Goal: Task Accomplishment & Management: Manage account settings

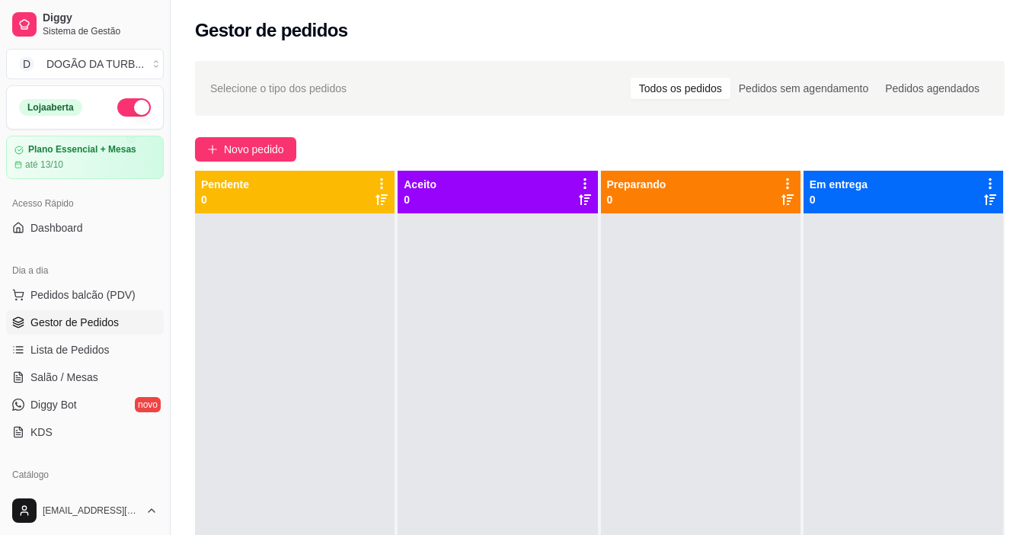
scroll to position [152, 0]
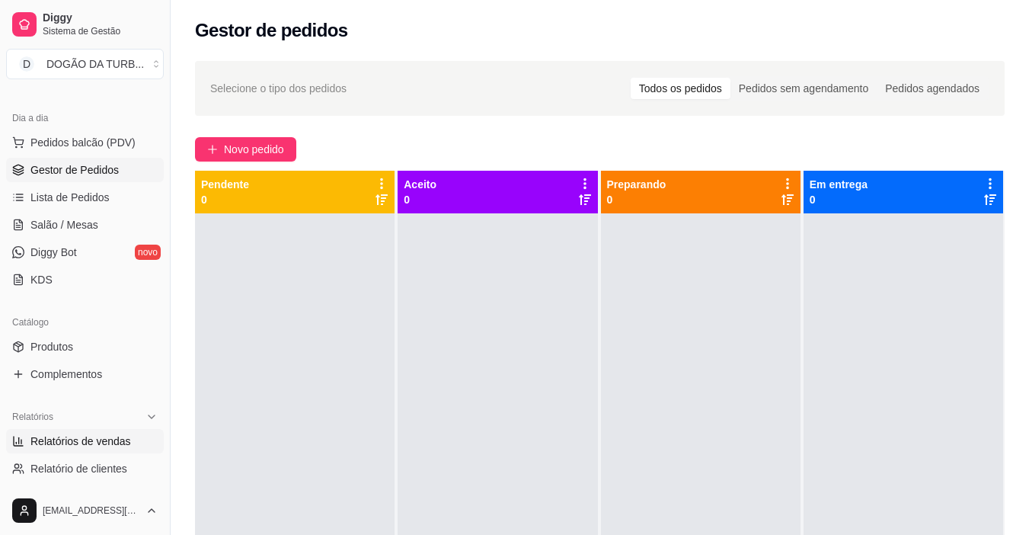
click at [91, 441] on span "Relatórios de vendas" at bounding box center [80, 440] width 101 height 15
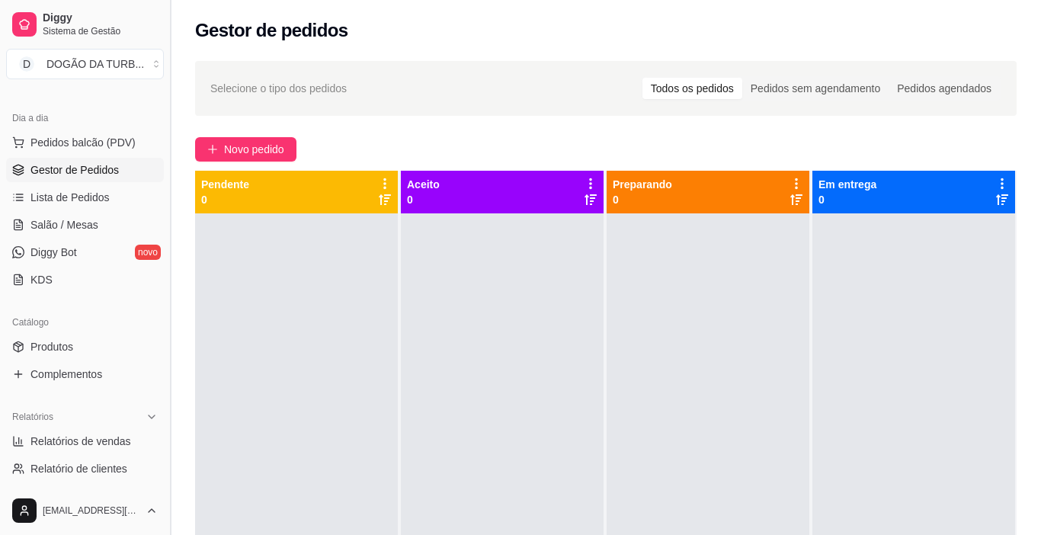
select select "ALL"
select select "0"
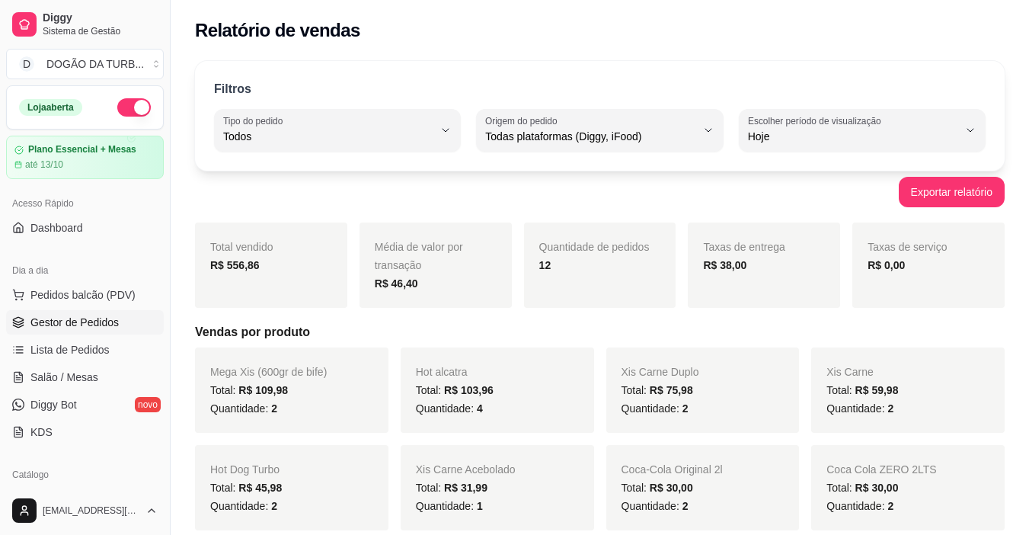
click at [67, 321] on span "Gestor de Pedidos" at bounding box center [74, 322] width 88 height 15
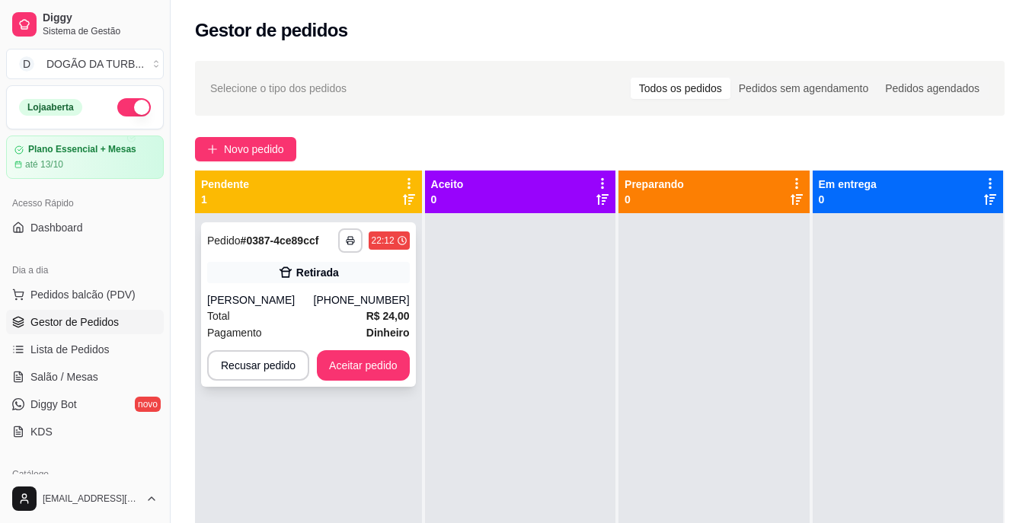
click at [261, 296] on div "[PERSON_NAME]" at bounding box center [260, 300] width 107 height 15
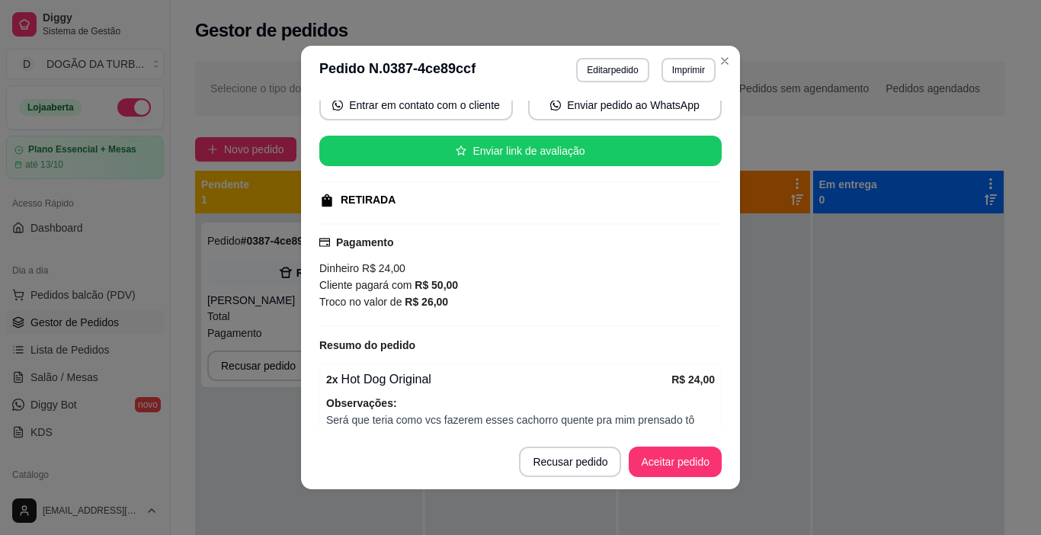
scroll to position [229, 0]
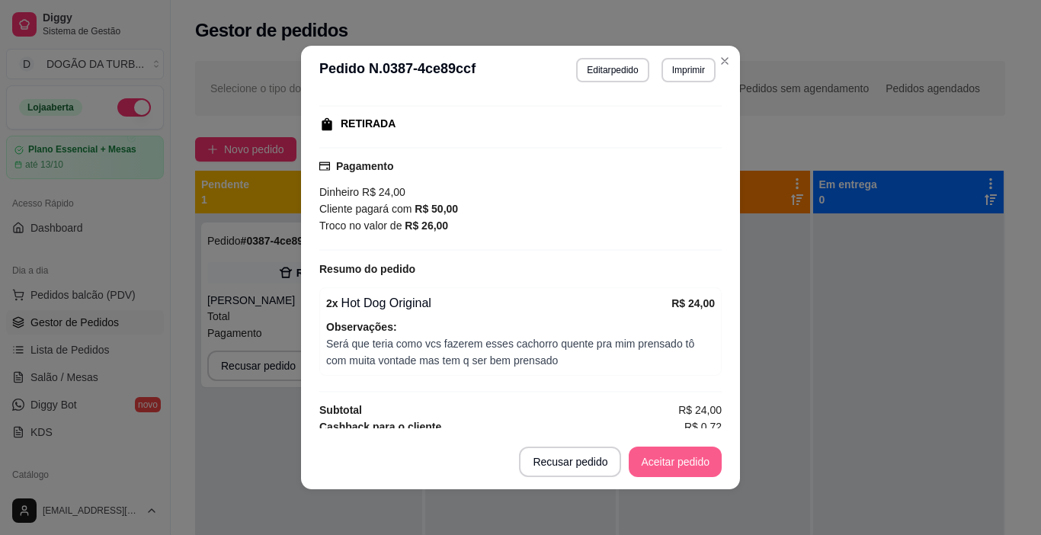
click at [661, 467] on button "Aceitar pedido" at bounding box center [674, 461] width 93 height 30
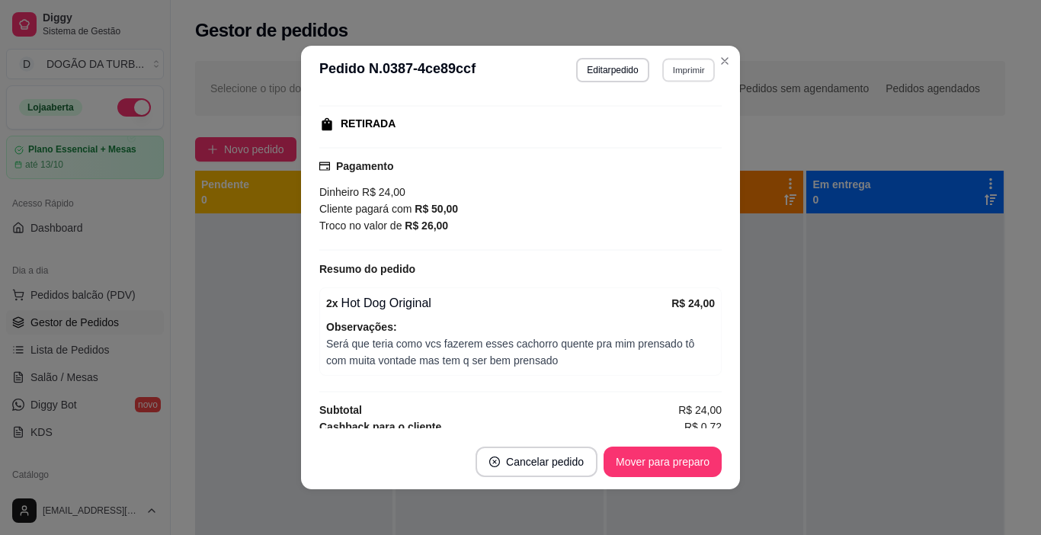
click at [671, 65] on button "Imprimir" at bounding box center [688, 70] width 53 height 24
click at [678, 122] on button "IMPRESSORA" at bounding box center [655, 123] width 110 height 24
click at [653, 452] on button "Mover para preparo" at bounding box center [662, 462] width 114 height 30
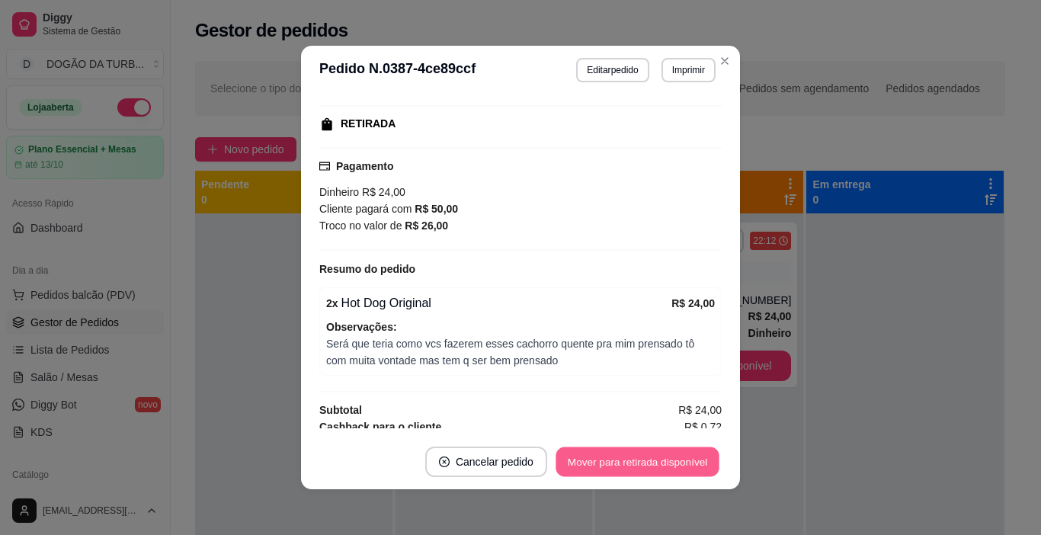
click at [687, 464] on button "Mover para retirada disponível" at bounding box center [636, 462] width 163 height 30
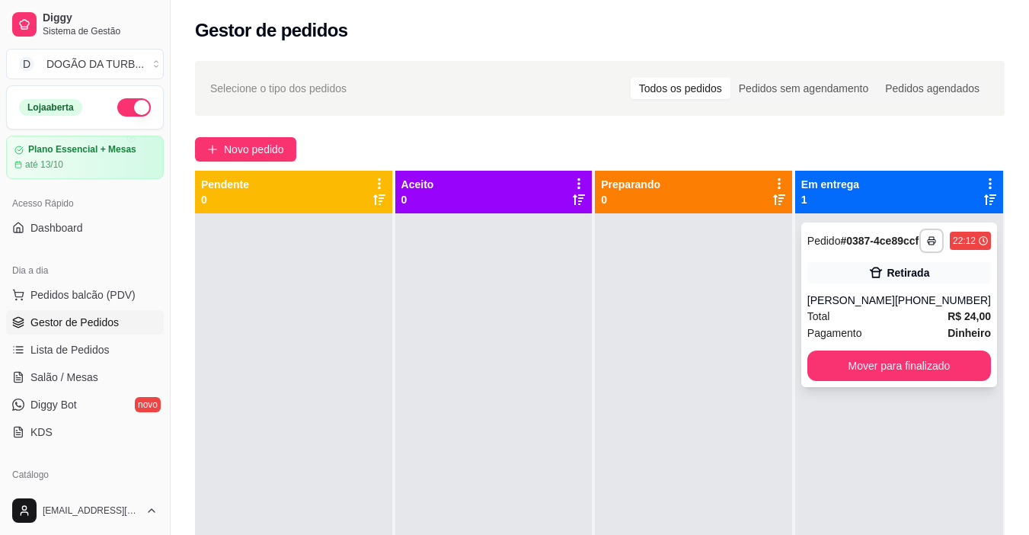
click at [895, 325] on div "Total R$ 24,00" at bounding box center [900, 316] width 184 height 17
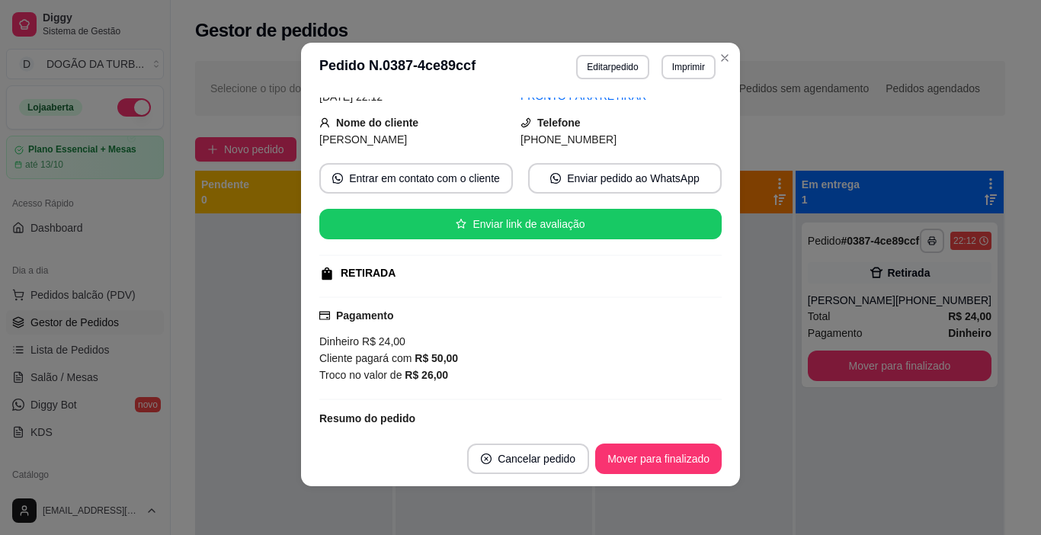
scroll to position [152, 0]
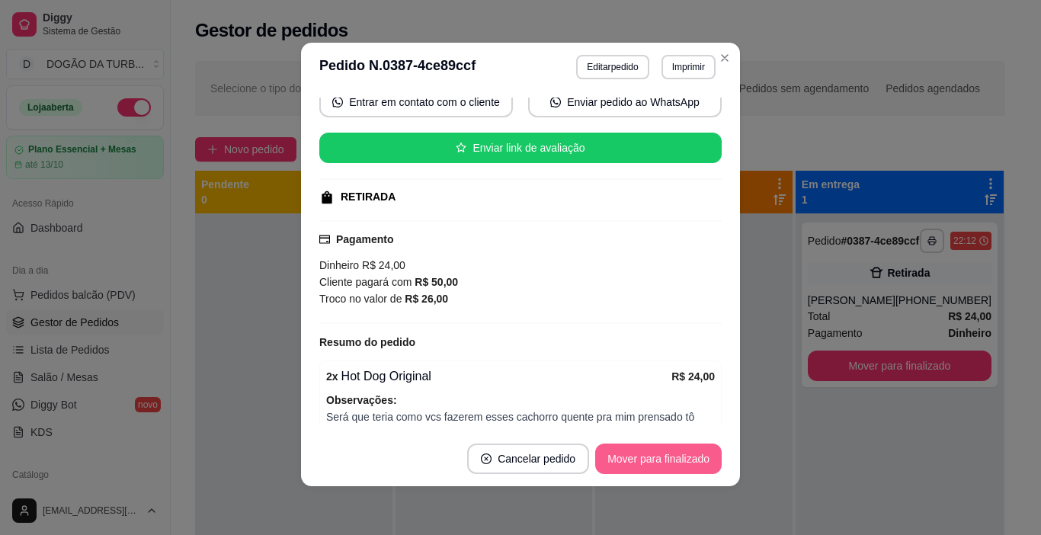
click at [673, 464] on button "Mover para finalizado" at bounding box center [658, 458] width 126 height 30
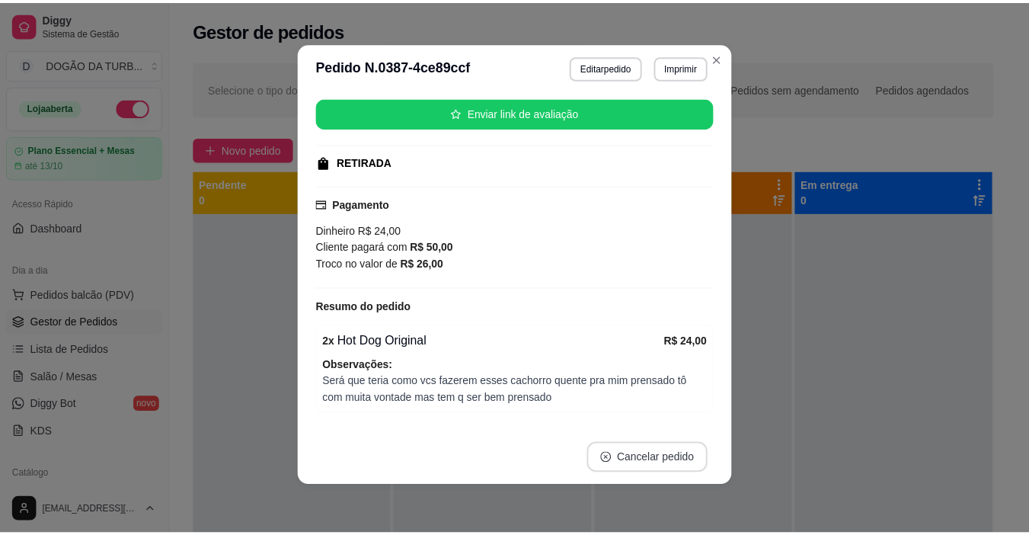
scroll to position [117, 0]
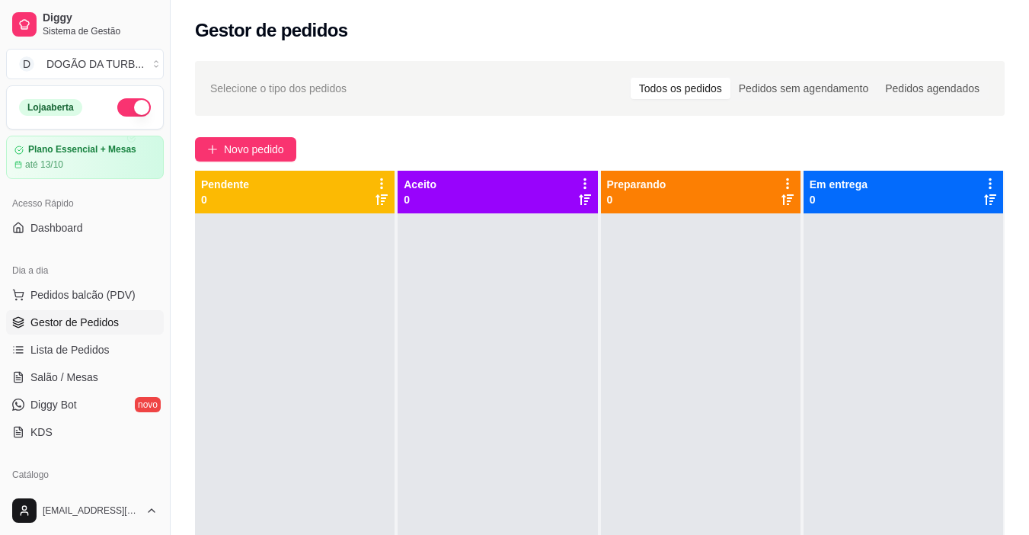
click at [117, 103] on button "button" at bounding box center [134, 107] width 34 height 18
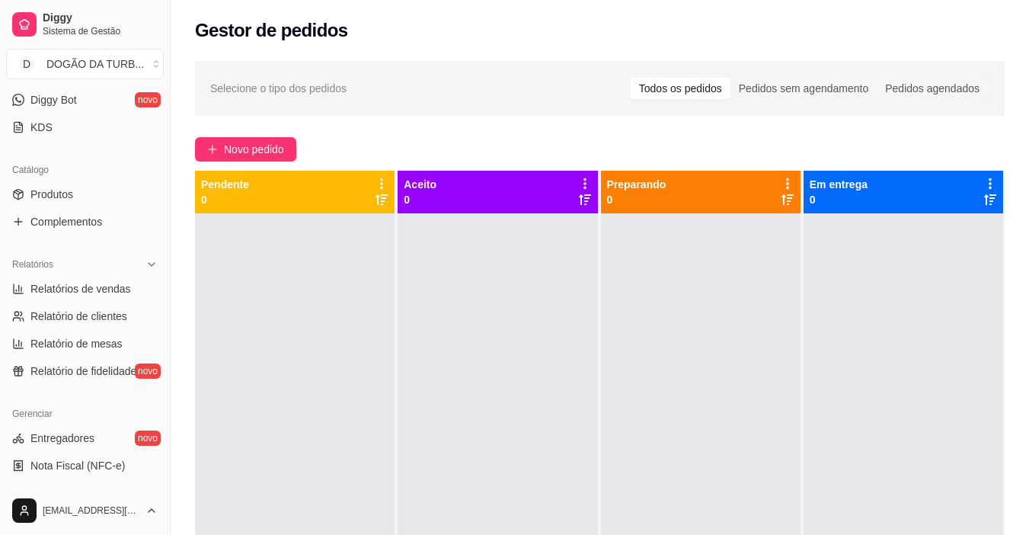
scroll to position [381, 0]
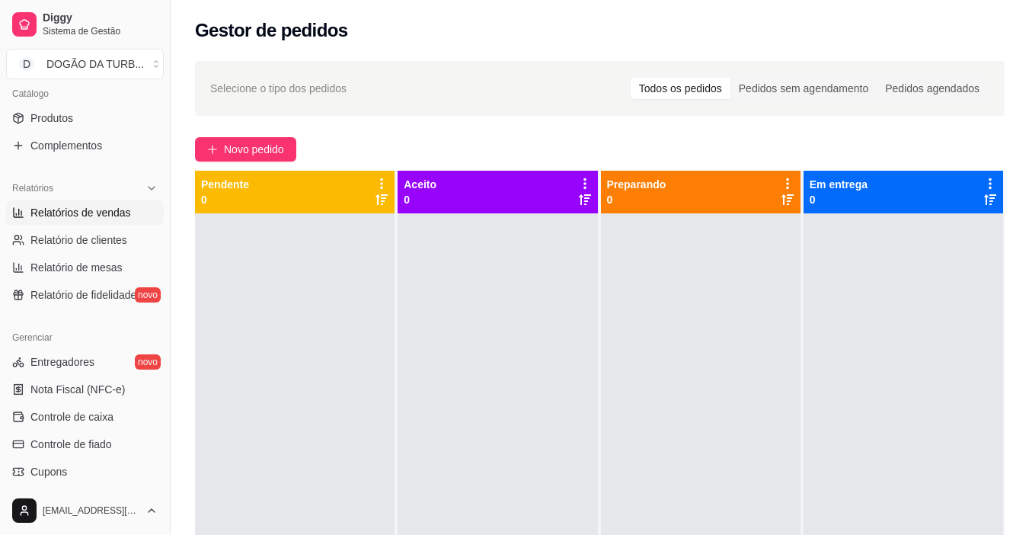
click at [98, 213] on span "Relatórios de vendas" at bounding box center [80, 212] width 101 height 15
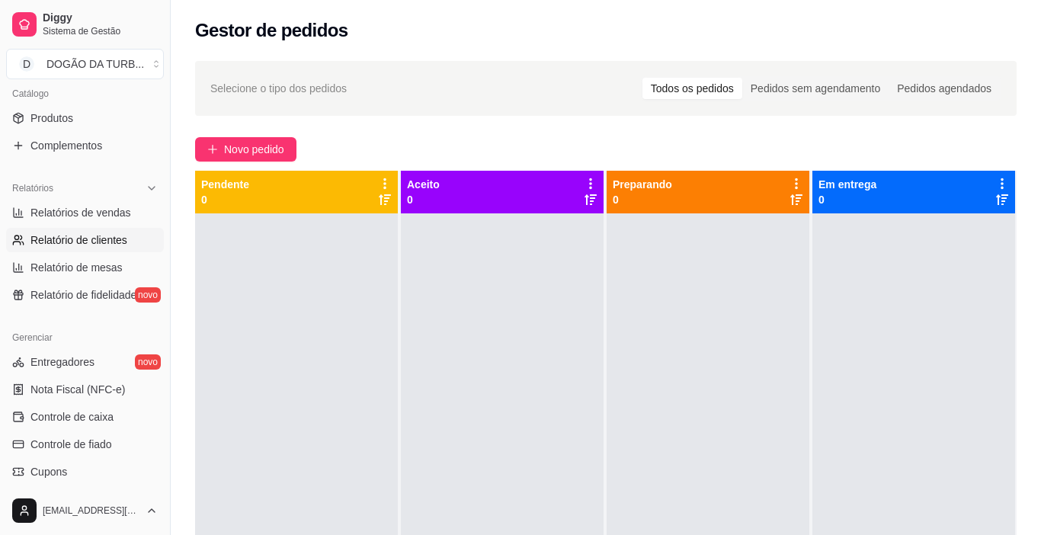
select select "ALL"
select select "0"
